Goal: Information Seeking & Learning: Understand process/instructions

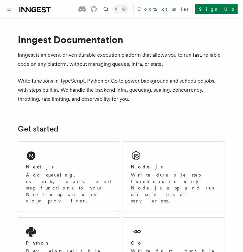
scroll to position [34, 0]
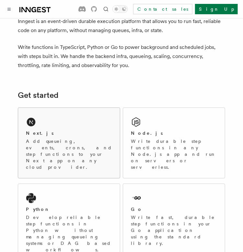
click at [53, 137] on div "Next.js Add queueing, events, crons, and step functions to your Next app on any…" at bounding box center [69, 150] width 86 height 41
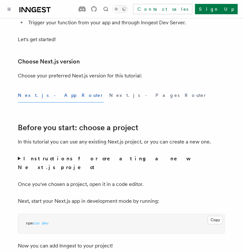
scroll to position [141, 0]
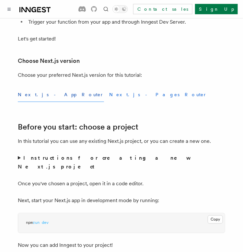
click at [109, 93] on button "Next.js - Pages Router" at bounding box center [158, 95] width 98 height 15
click at [45, 95] on button "Next.js - App Router" at bounding box center [61, 95] width 86 height 15
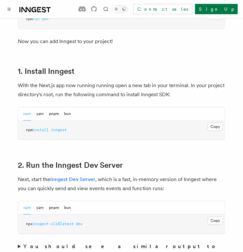
scroll to position [352, 0]
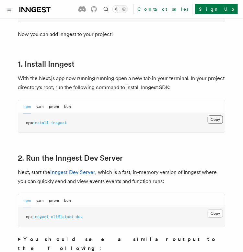
click at [214, 115] on button "Copy Copied" at bounding box center [215, 119] width 15 height 8
click at [215, 209] on button "Copy Copied" at bounding box center [215, 213] width 15 height 8
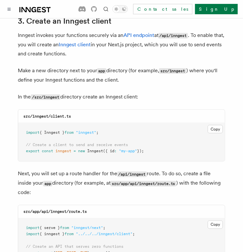
scroll to position [826, 0]
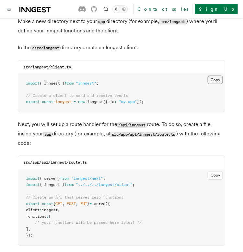
click at [211, 76] on button "Copy Copied" at bounding box center [215, 80] width 15 height 8
click at [210, 76] on button "Copy Copied" at bounding box center [215, 80] width 15 height 8
click at [216, 172] on button "Copy Copied" at bounding box center [215, 176] width 15 height 8
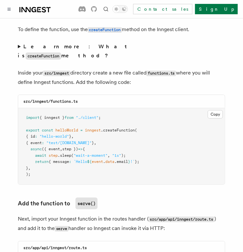
scroll to position [1137, 0]
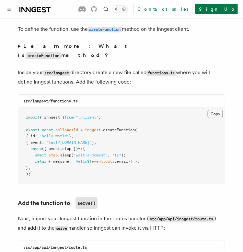
click at [214, 110] on button "Copy Copied" at bounding box center [215, 114] width 15 height 8
